Goal: Task Accomplishment & Management: Use online tool/utility

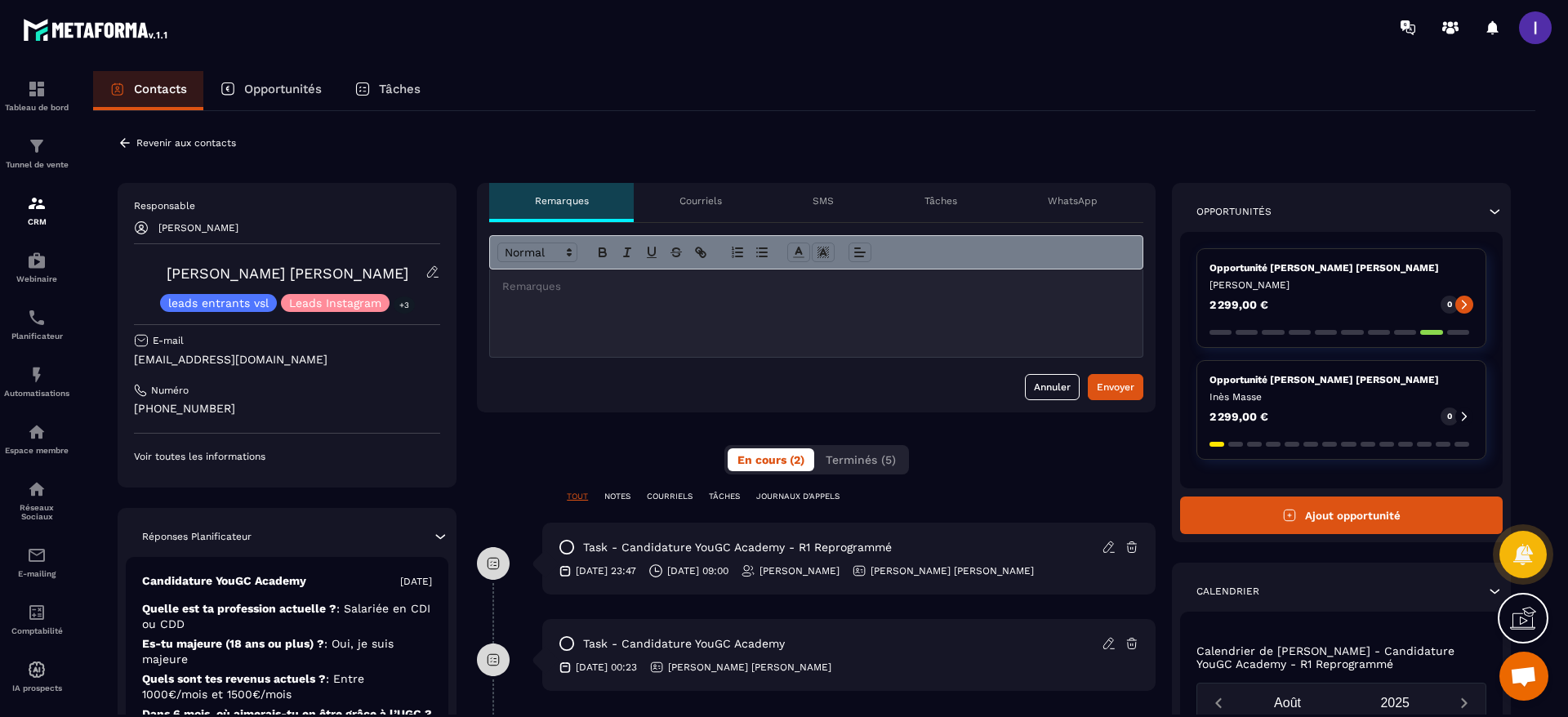
click at [123, 144] on icon at bounding box center [125, 143] width 10 height 9
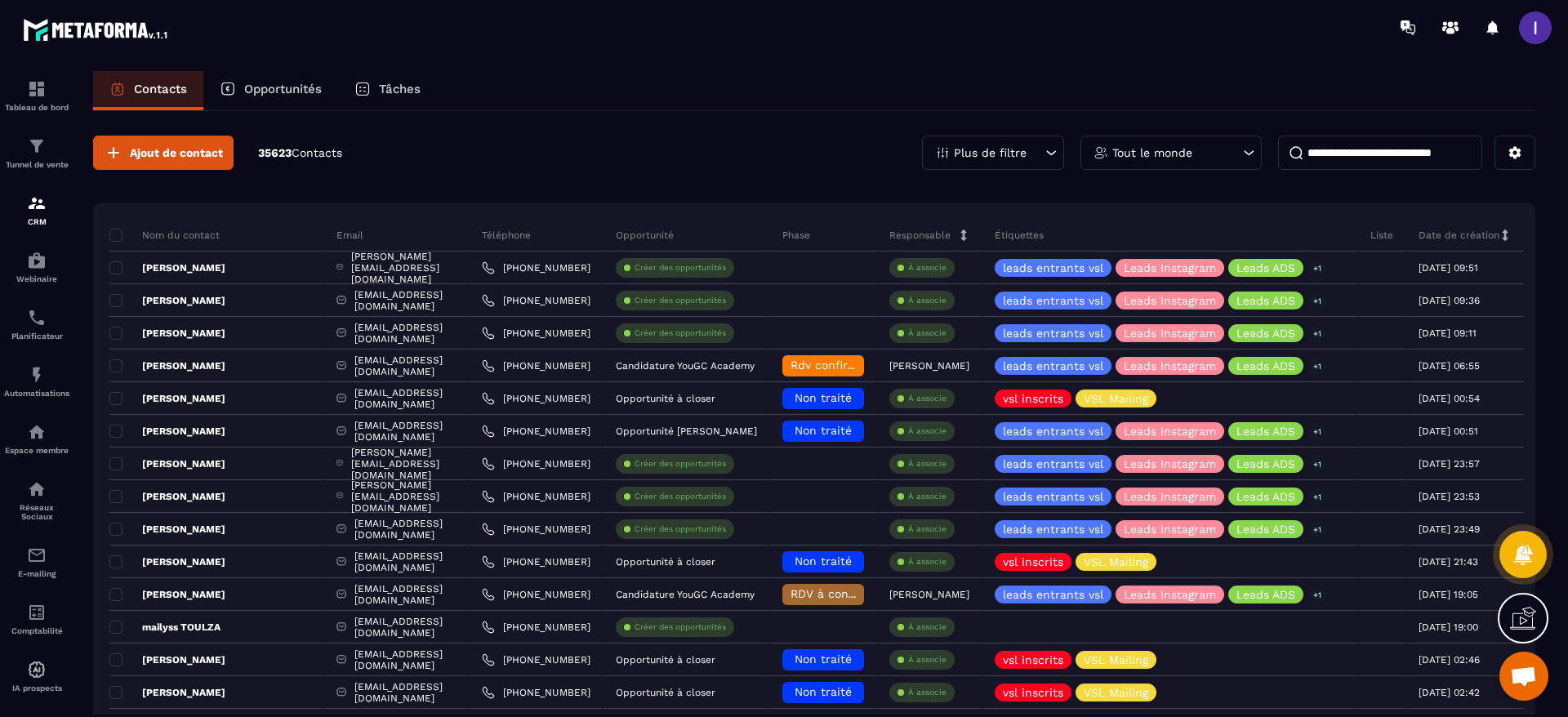
click at [261, 88] on p "Opportunités" at bounding box center [282, 89] width 78 height 14
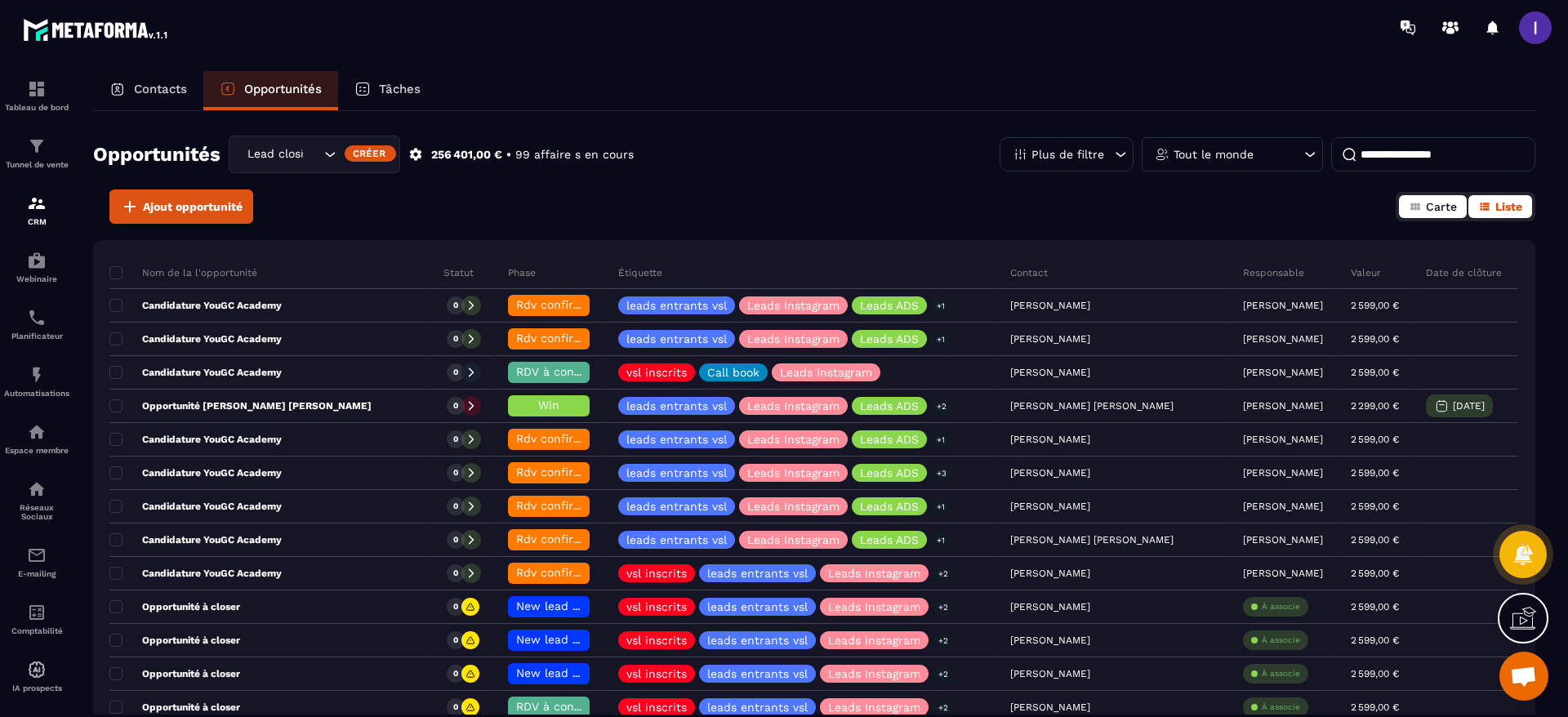
click at [1436, 208] on span "Carte" at bounding box center [1441, 206] width 31 height 13
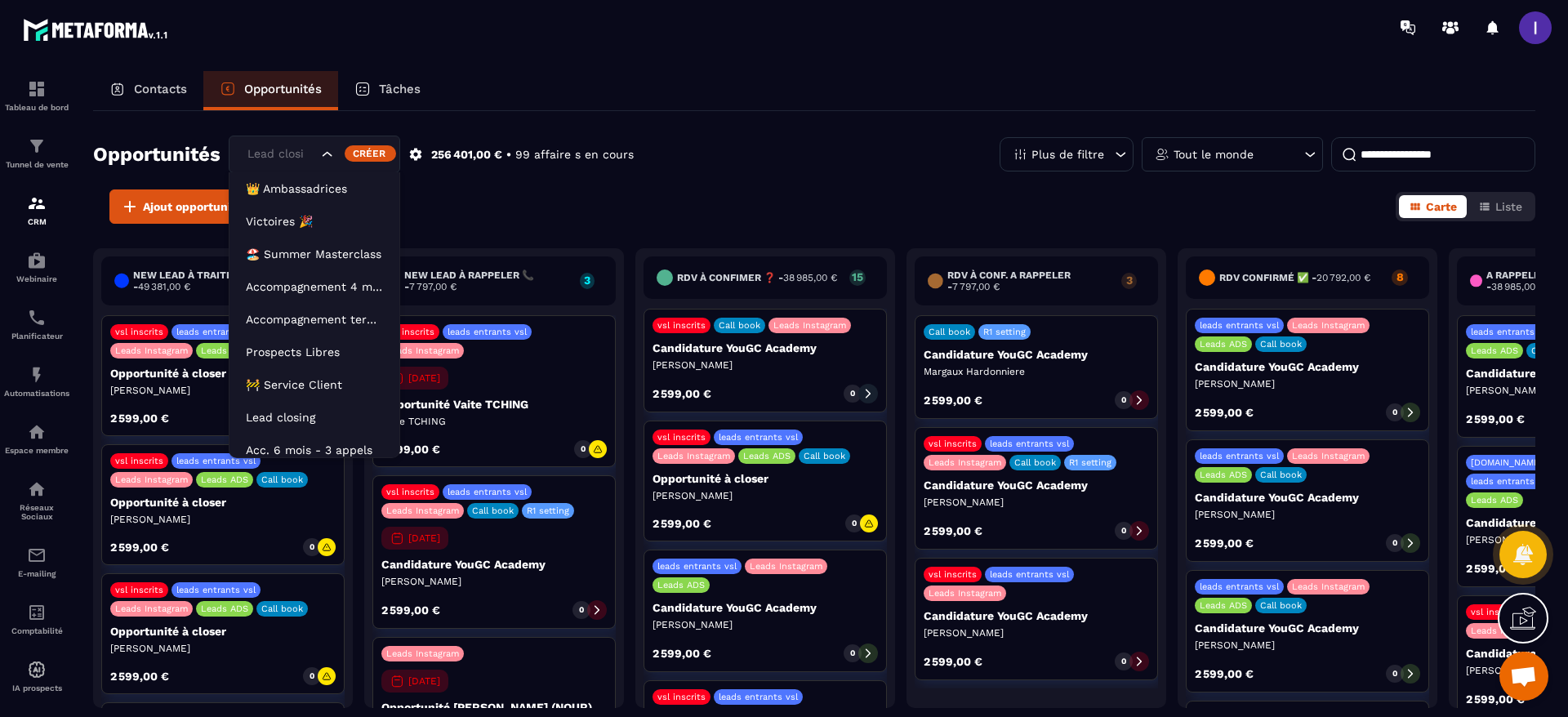
click at [317, 158] on input "Search for option" at bounding box center [280, 154] width 74 height 18
click at [274, 450] on li "Acc. 6 mois - 3 appels" at bounding box center [314, 442] width 170 height 32
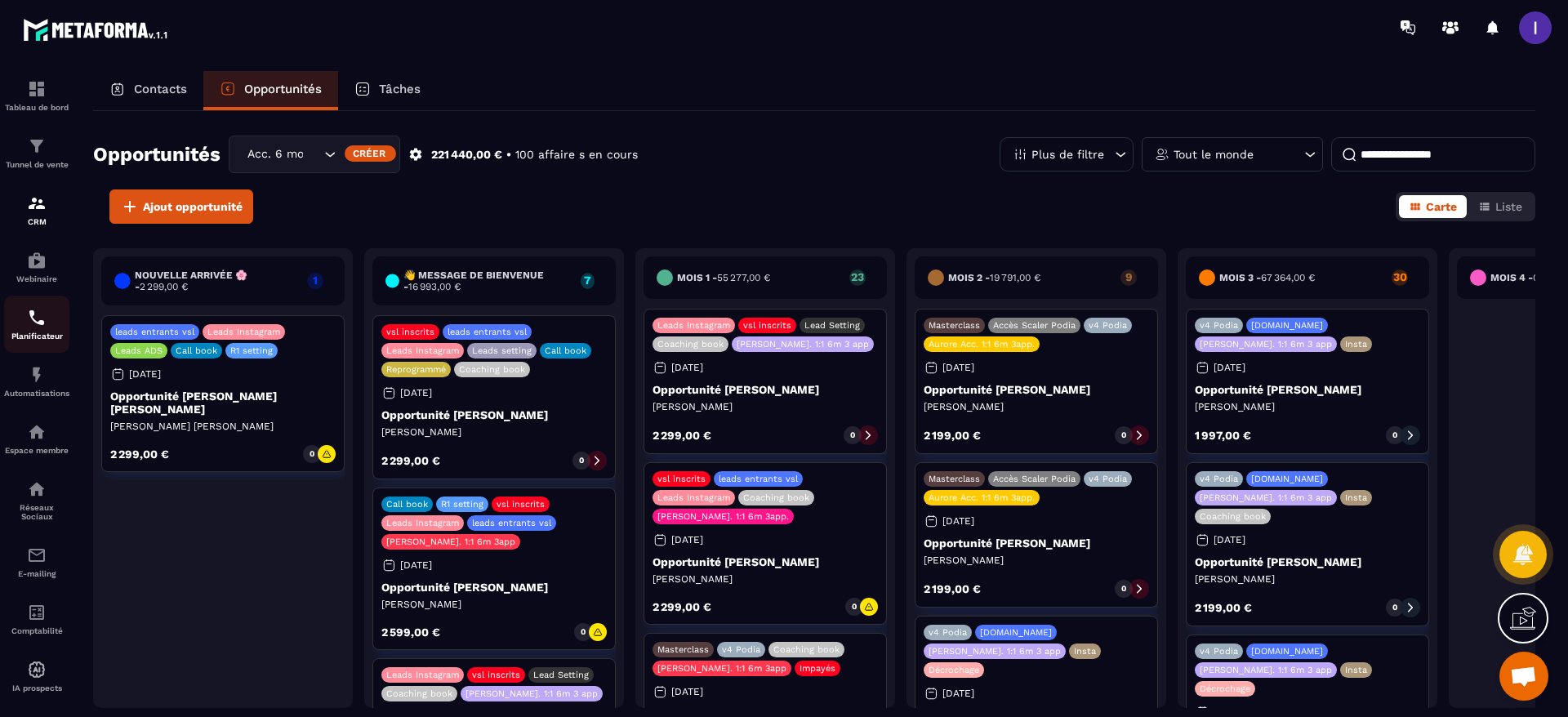
click at [23, 318] on div "Planificateur" at bounding box center [37, 324] width 65 height 32
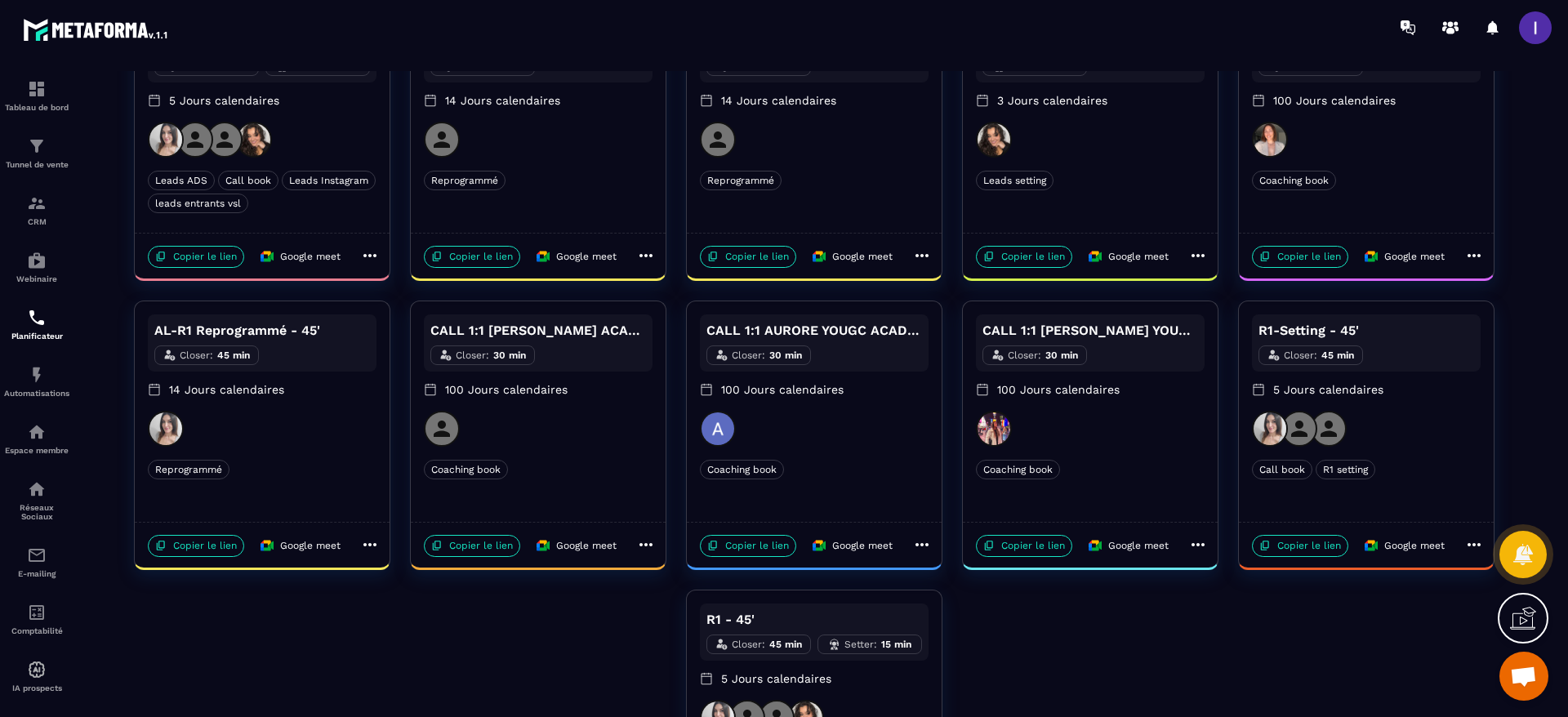
scroll to position [324, 0]
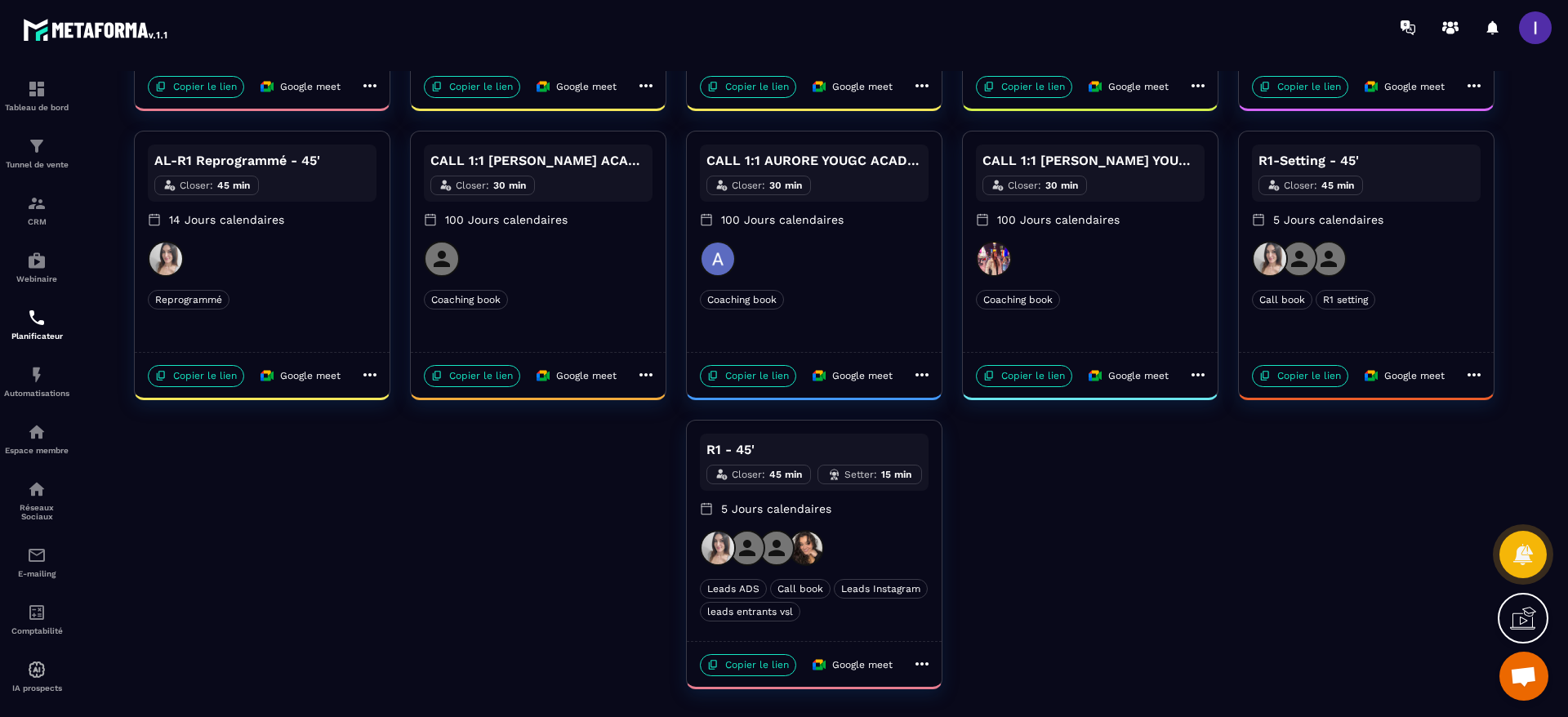
drag, startPoint x: 1302, startPoint y: 380, endPoint x: 1298, endPoint y: 317, distance: 63.1
click at [1304, 380] on p "Copier le lien" at bounding box center [1300, 376] width 97 height 22
click at [1293, 378] on p "Copier le lien" at bounding box center [1300, 376] width 97 height 22
click at [37, 207] on img at bounding box center [37, 203] width 20 height 20
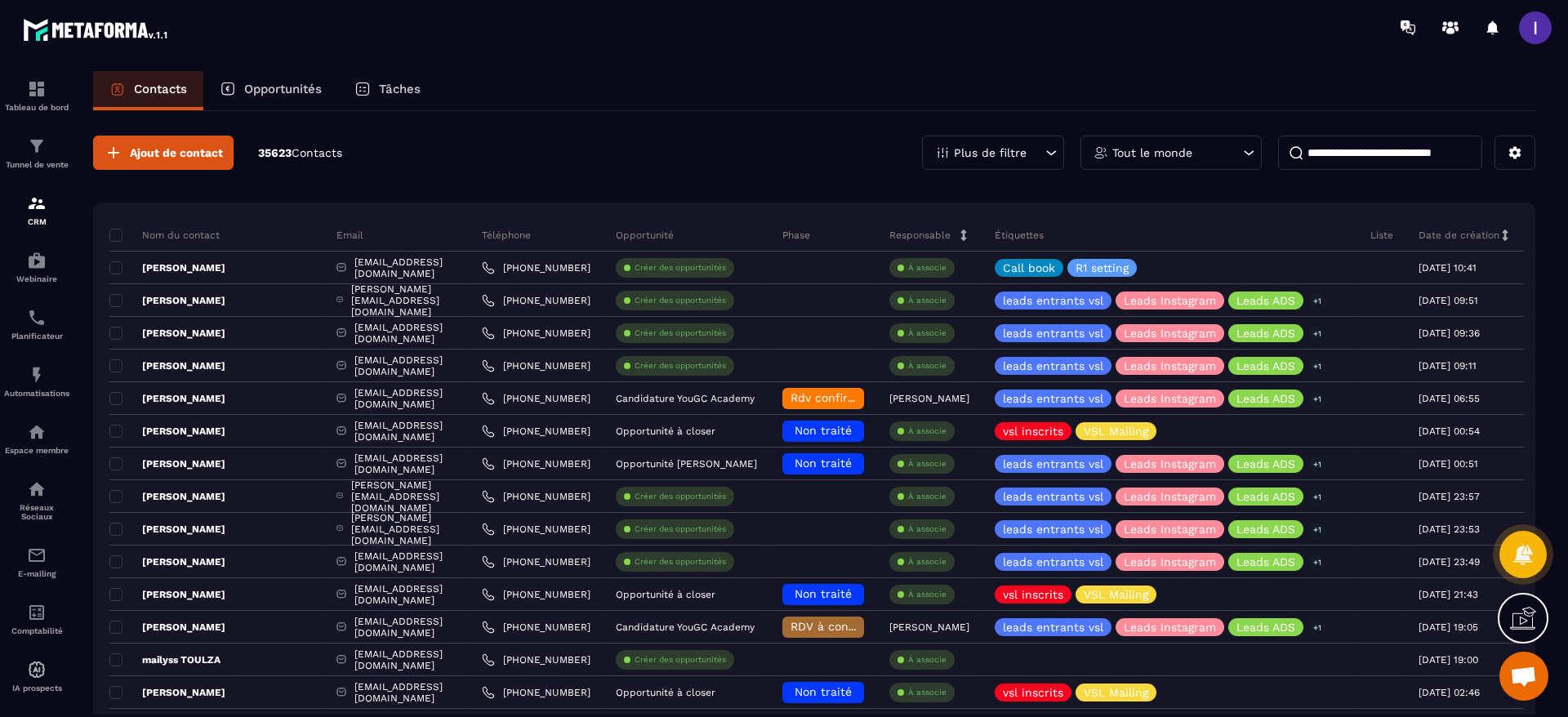
click at [271, 97] on div "Opportunités" at bounding box center [271, 91] width 134 height 39
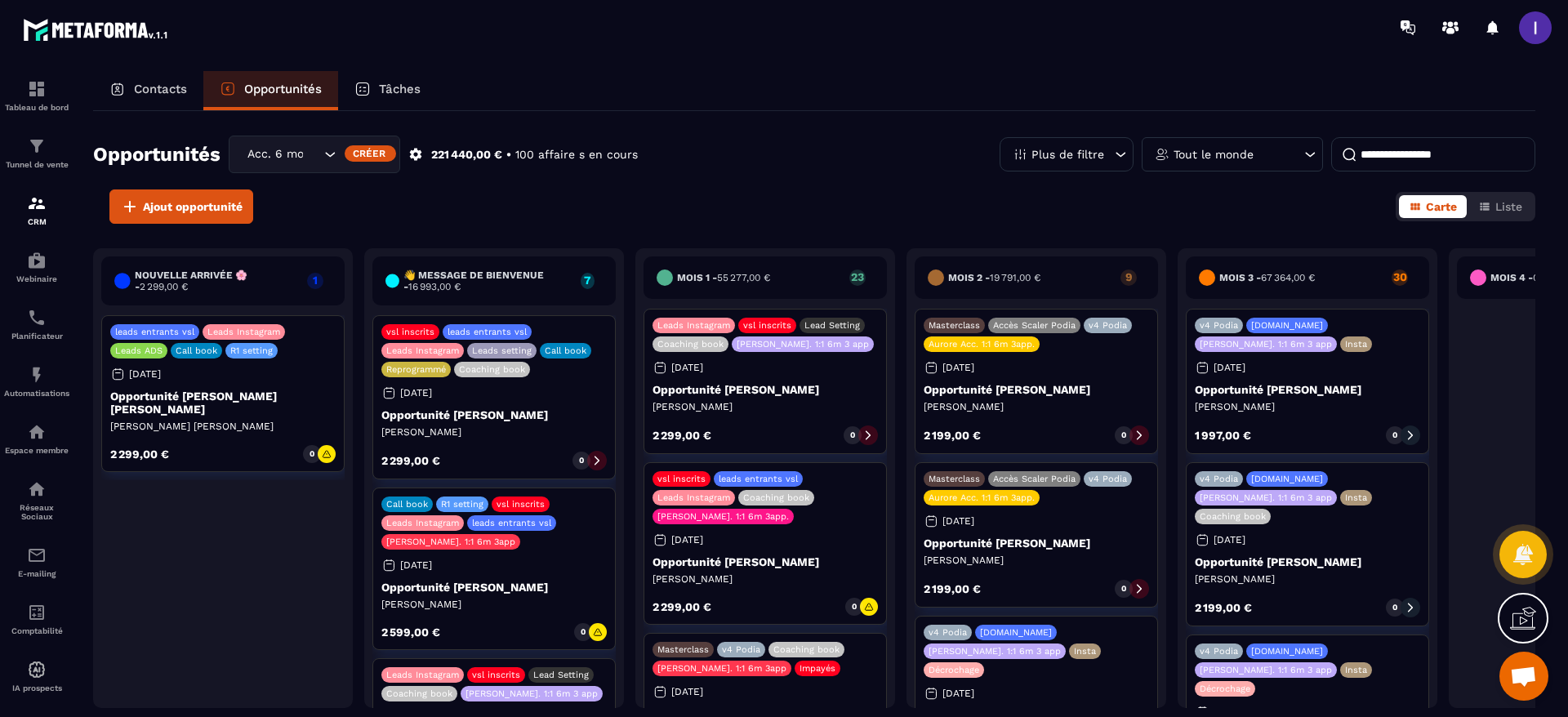
click at [271, 149] on div "Acc. 6 mois - 3 appels" at bounding box center [281, 154] width 80 height 18
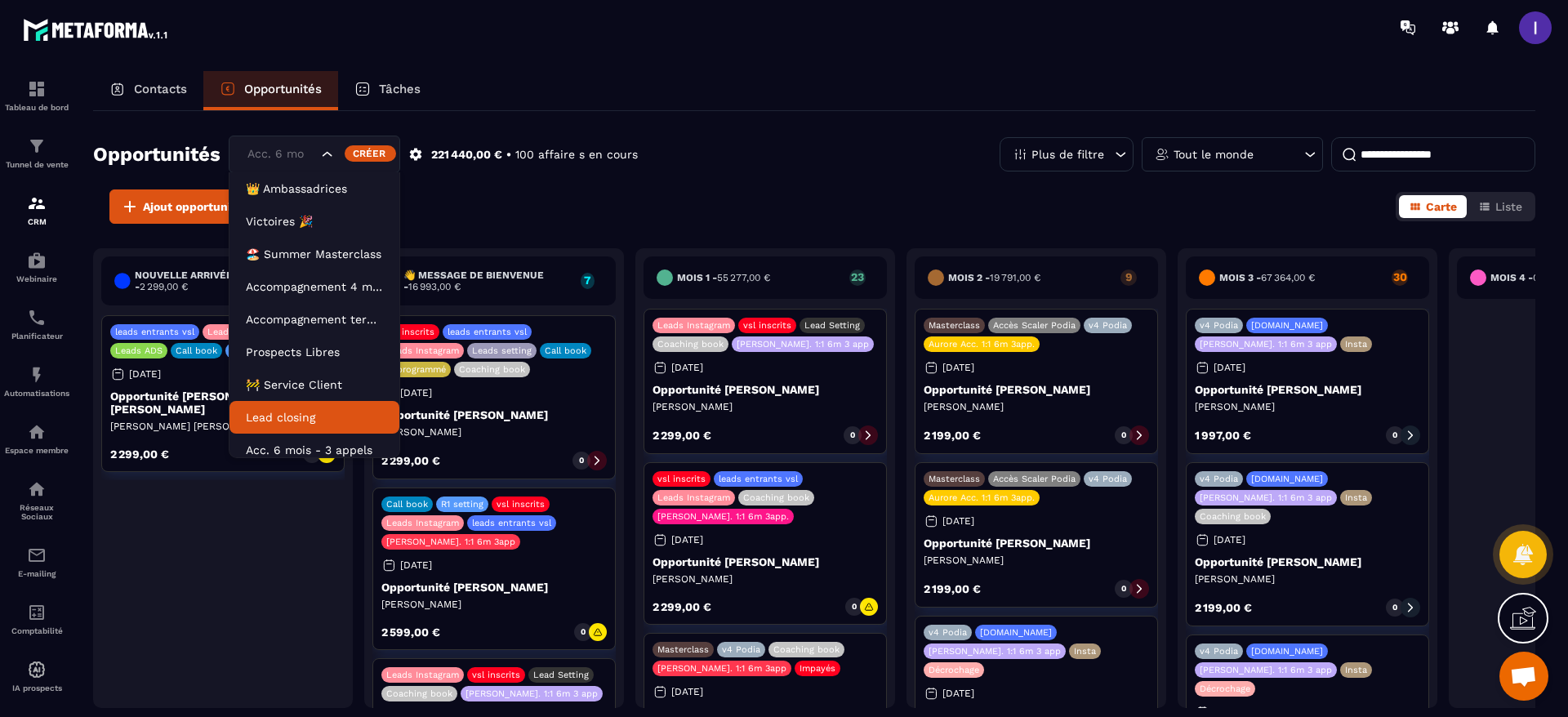
click at [277, 410] on p "Lead closing" at bounding box center [314, 418] width 137 height 16
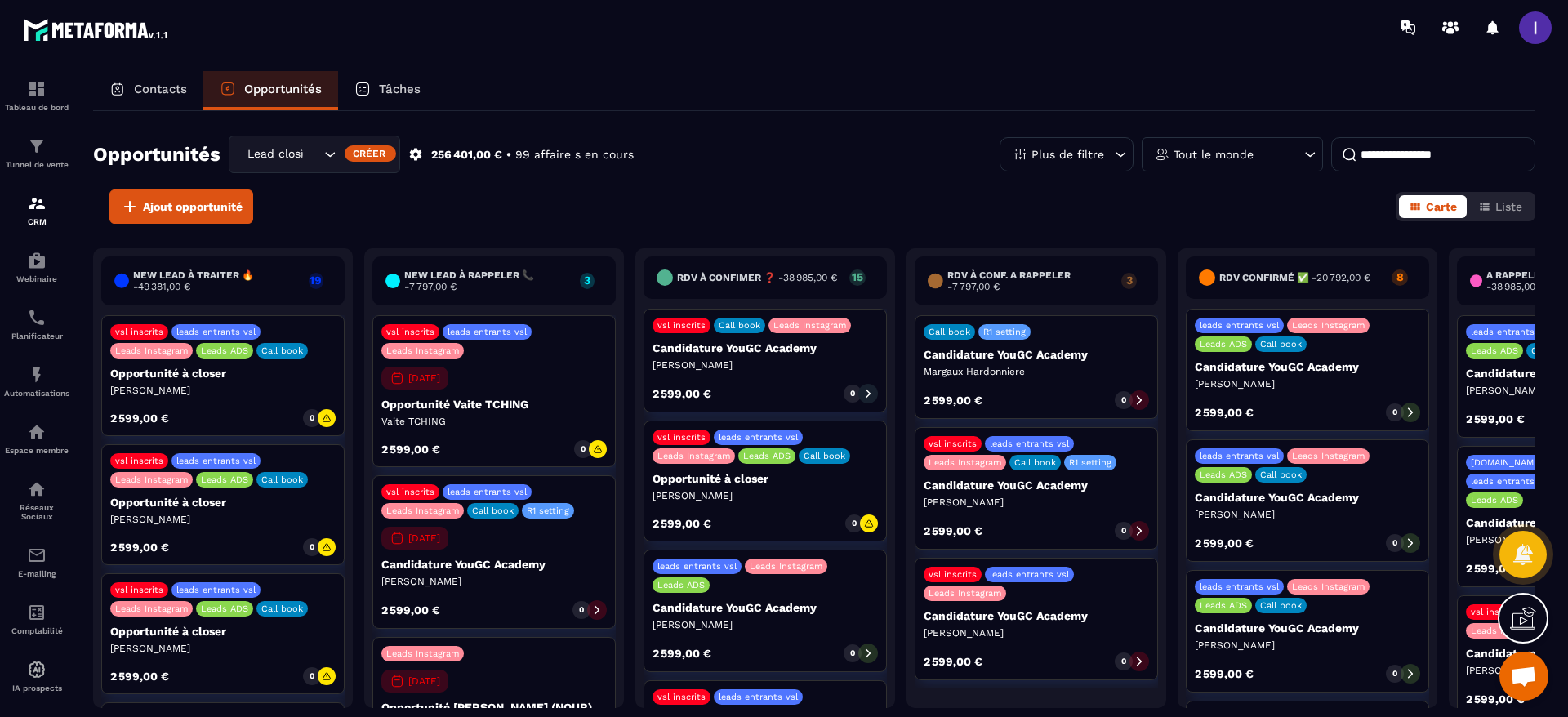
click at [1176, 156] on p "Tout le monde" at bounding box center [1212, 154] width 80 height 12
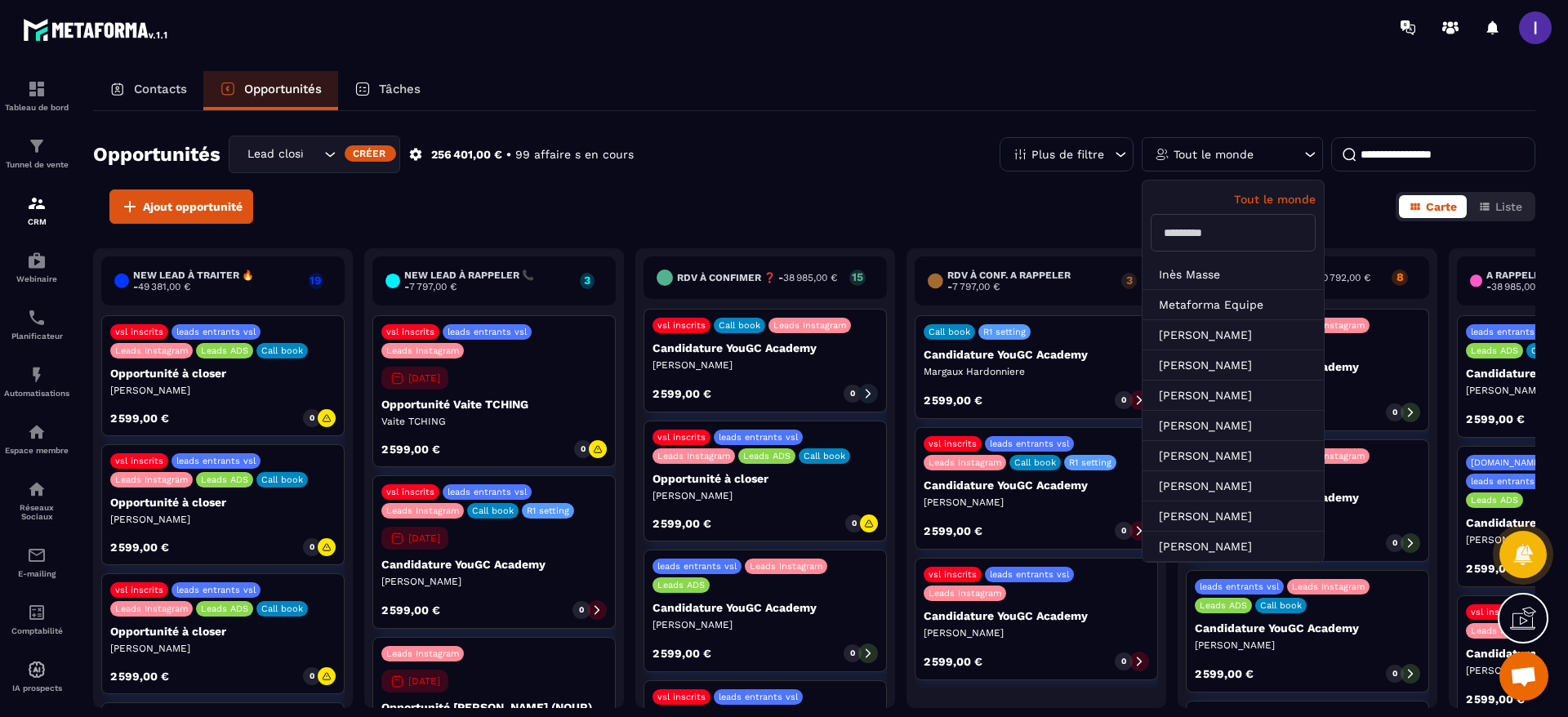
click at [1192, 236] on input "text" at bounding box center [1233, 233] width 165 height 38
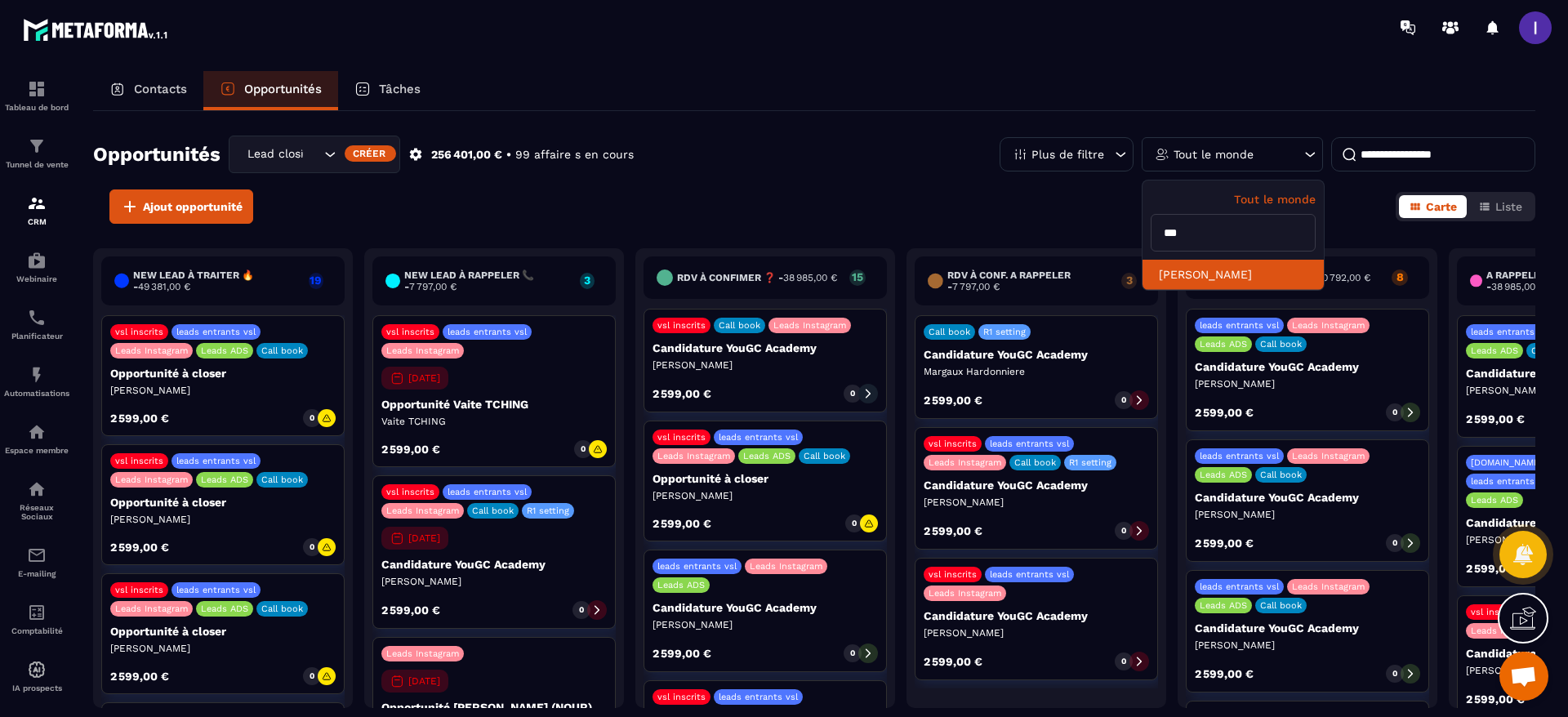
type input "***"
click at [1197, 281] on li "[PERSON_NAME]" at bounding box center [1233, 275] width 181 height 30
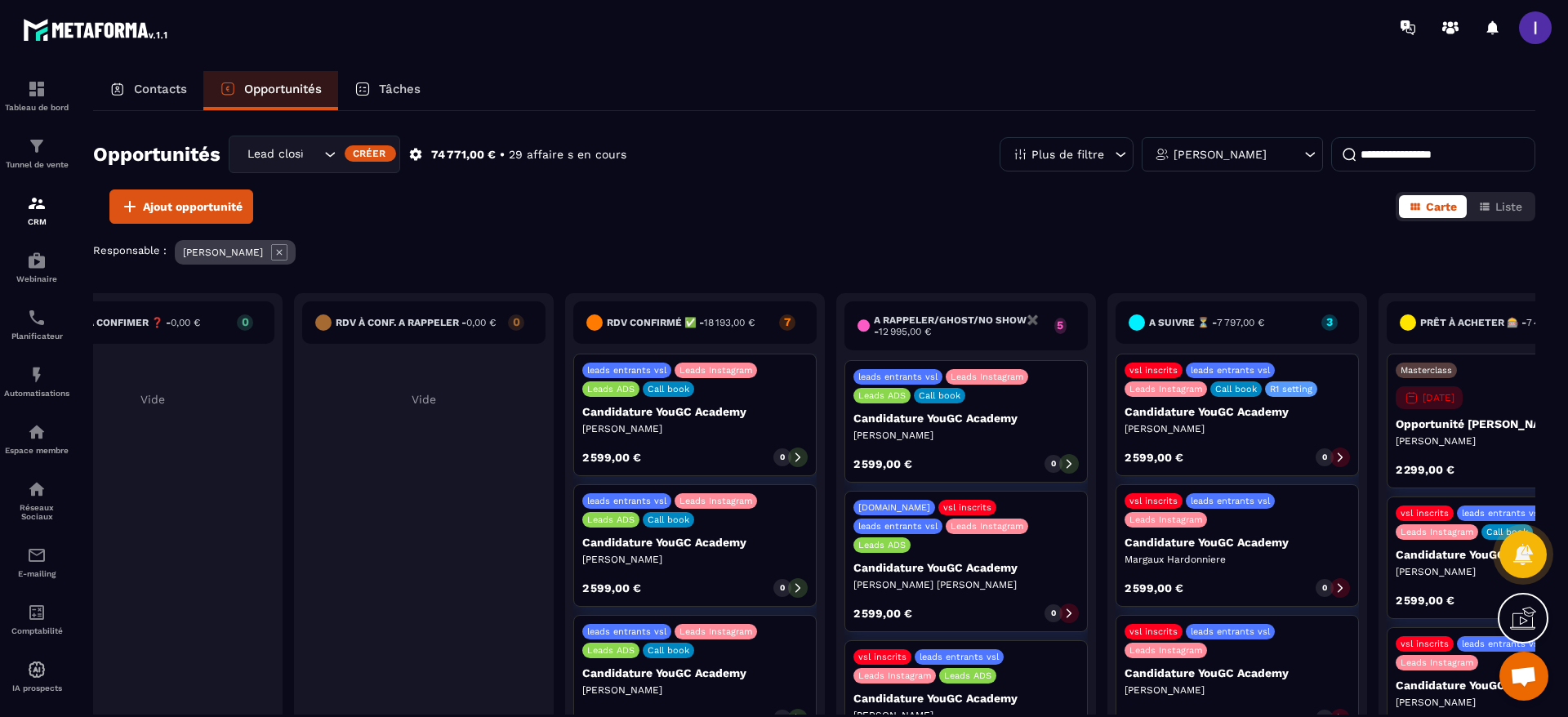
scroll to position [4, 0]
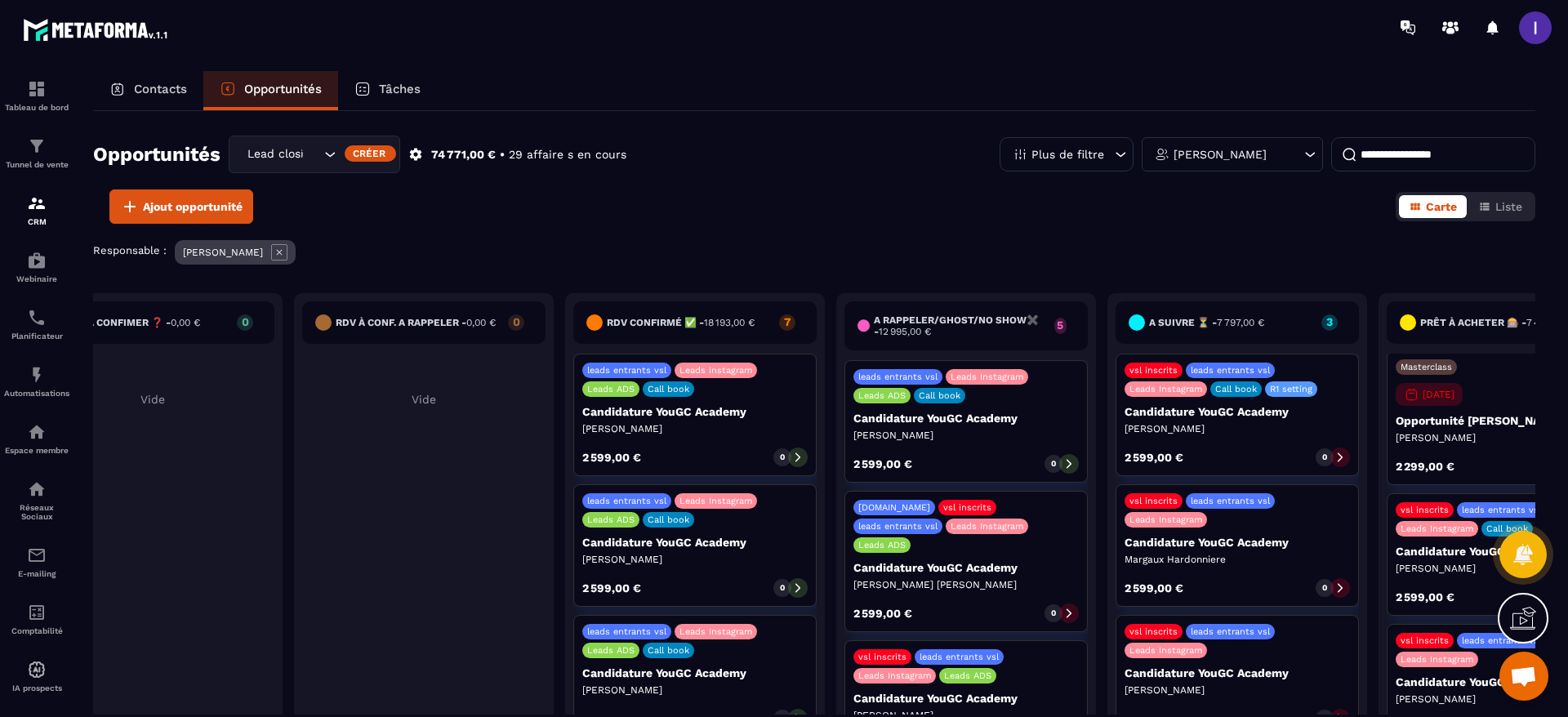
click at [1395, 155] on input at bounding box center [1433, 154] width 204 height 34
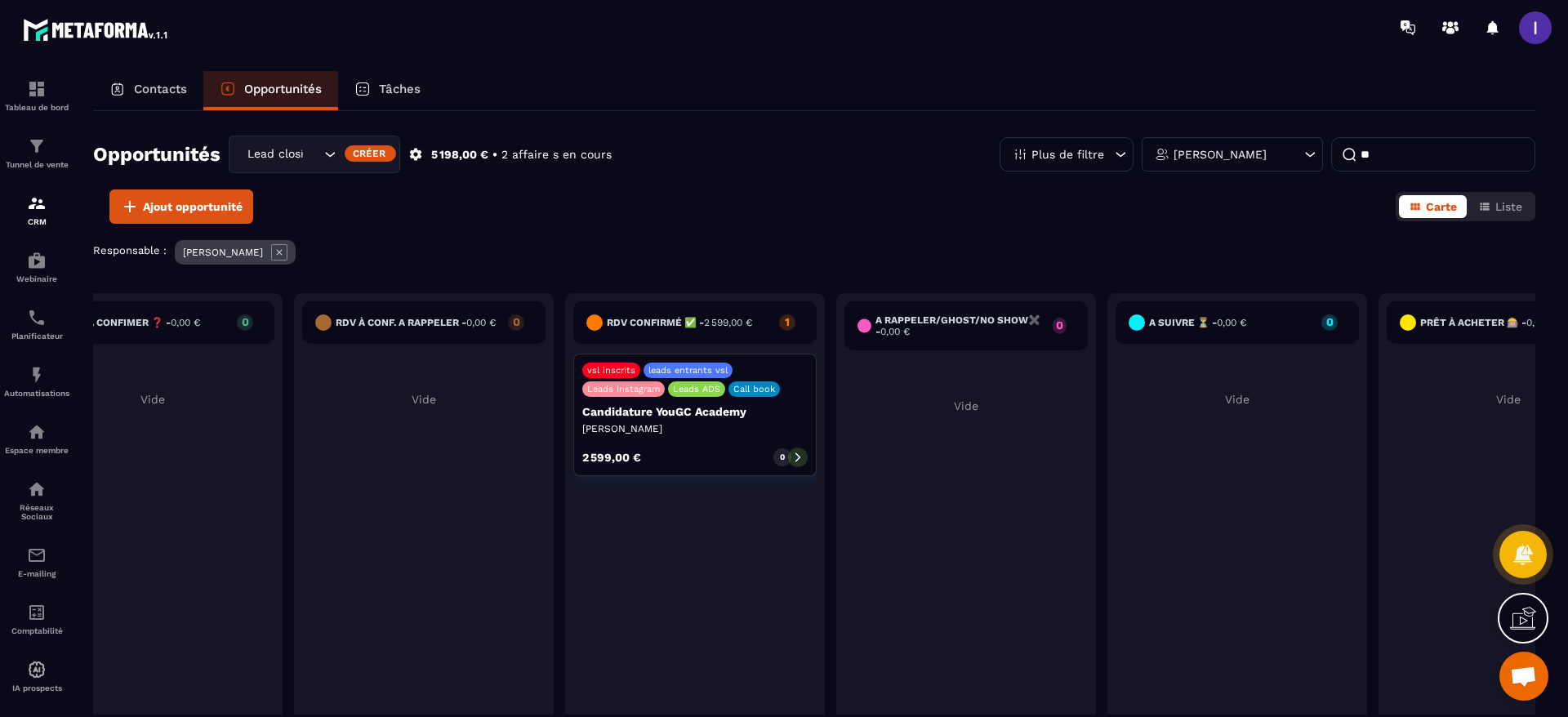
type input "**"
click at [769, 441] on div "vsl inscrits leads entrants vsl Leads Instagram Leads ADS Call book Candidature…" at bounding box center [695, 415] width 244 height 123
click at [794, 456] on icon at bounding box center [797, 457] width 12 height 12
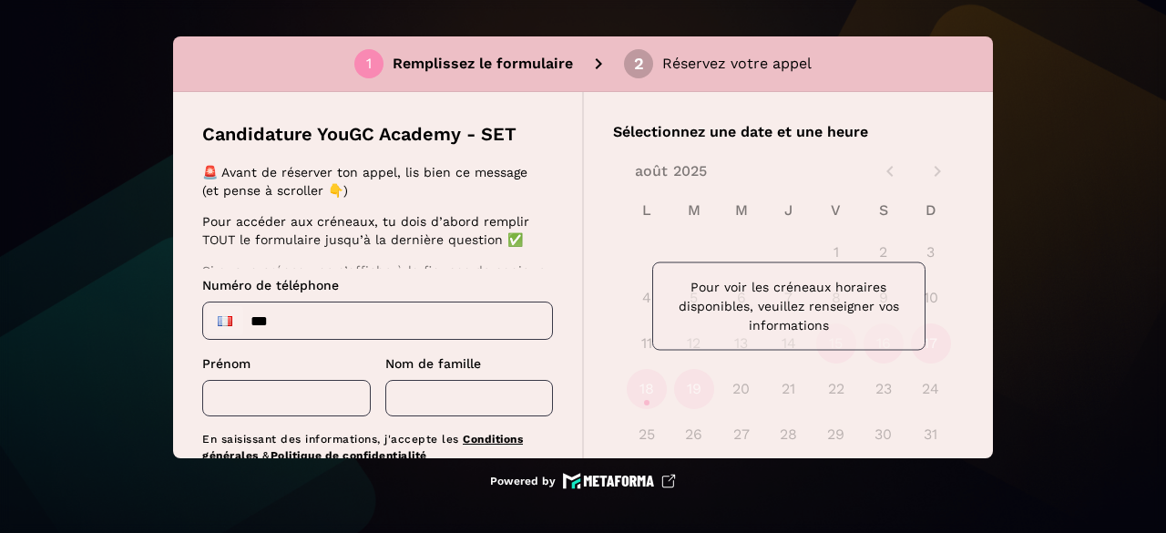
click at [336, 326] on input "***" at bounding box center [377, 321] width 349 height 36
type input "**********"
click at [262, 415] on input "text" at bounding box center [286, 398] width 169 height 36
type input "********"
click at [458, 409] on input "text" at bounding box center [469, 398] width 169 height 36
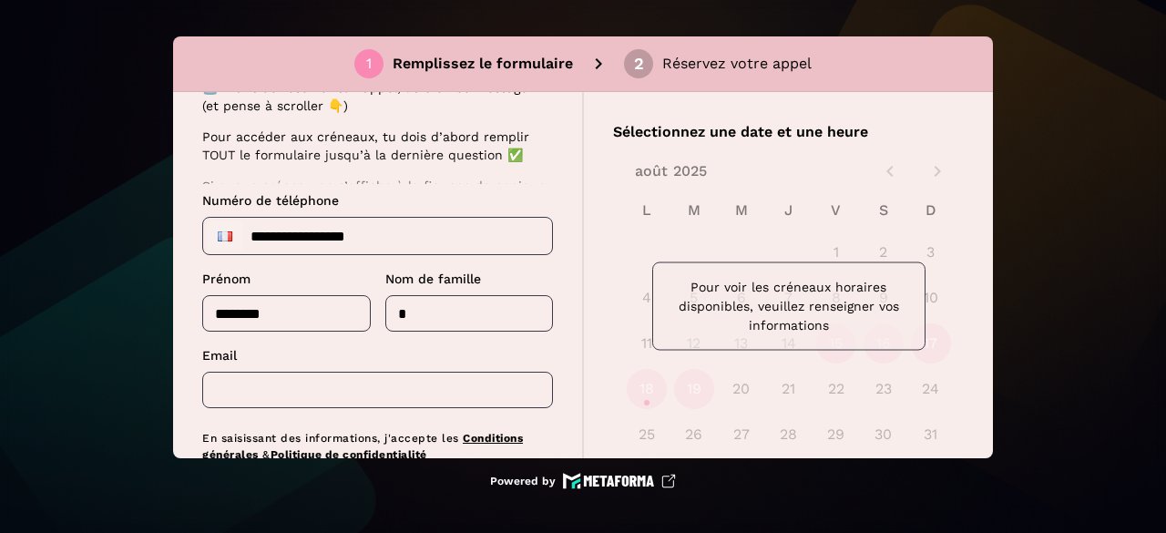
scroll to position [183, 0]
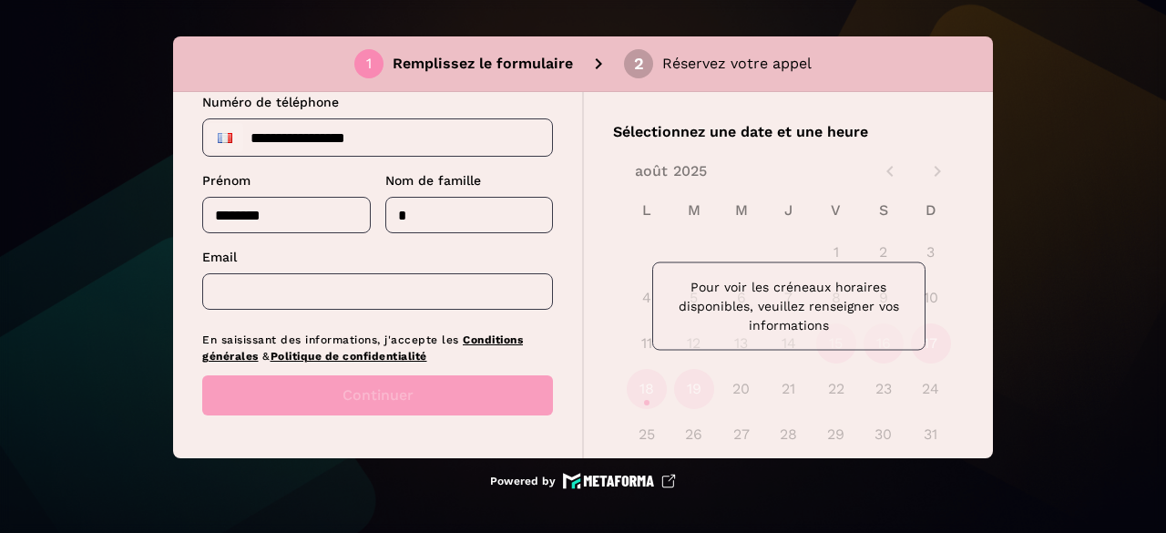
type input "*"
drag, startPoint x: 284, startPoint y: 275, endPoint x: 280, endPoint y: 315, distance: 40.4
click at [284, 275] on input "text" at bounding box center [377, 291] width 351 height 36
type input "**********"
click at [395, 378] on button "Continuer" at bounding box center [377, 395] width 351 height 40
